Goal: Task Accomplishment & Management: Use online tool/utility

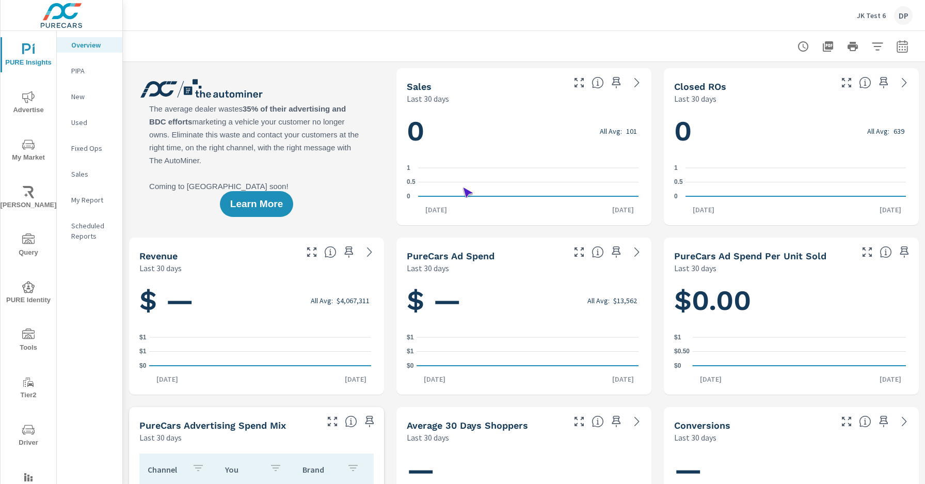
scroll to position [1, 0]
click at [26, 436] on span "Driver" at bounding box center [29, 435] width 50 height 25
